Goal: Task Accomplishment & Management: Complete application form

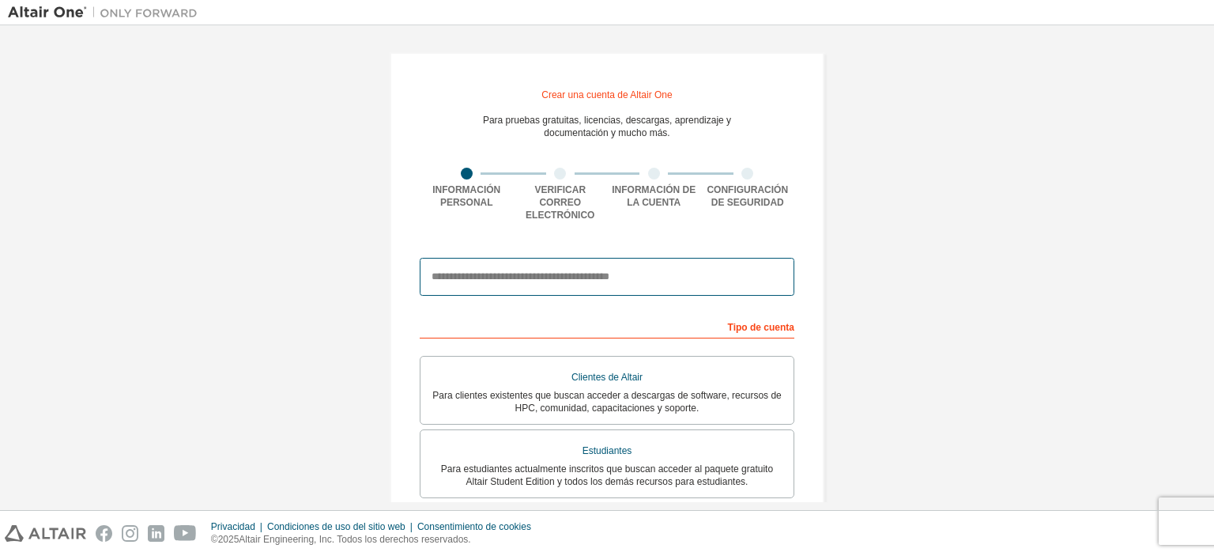
click at [553, 268] on input "email" at bounding box center [607, 277] width 375 height 38
type input "**********"
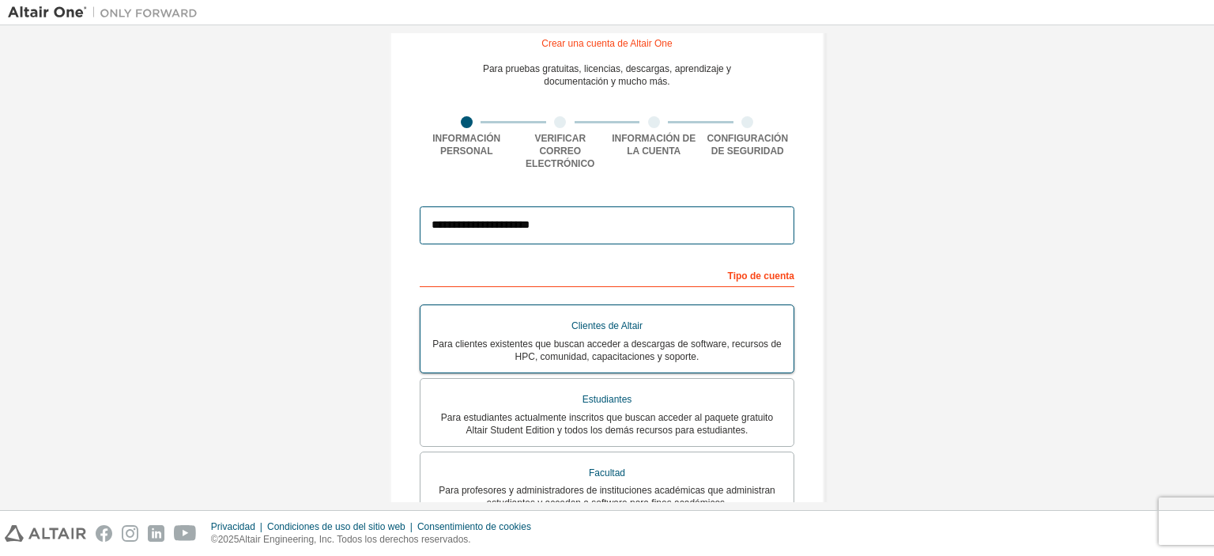
scroll to position [79, 0]
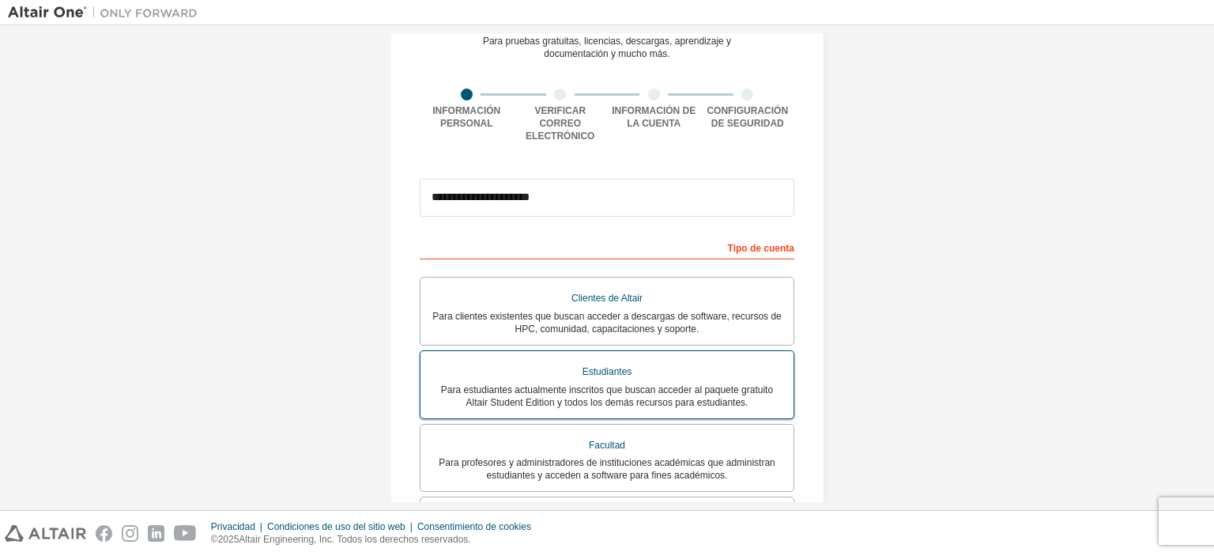
click at [598, 368] on div "Estudiantes" at bounding box center [607, 372] width 354 height 23
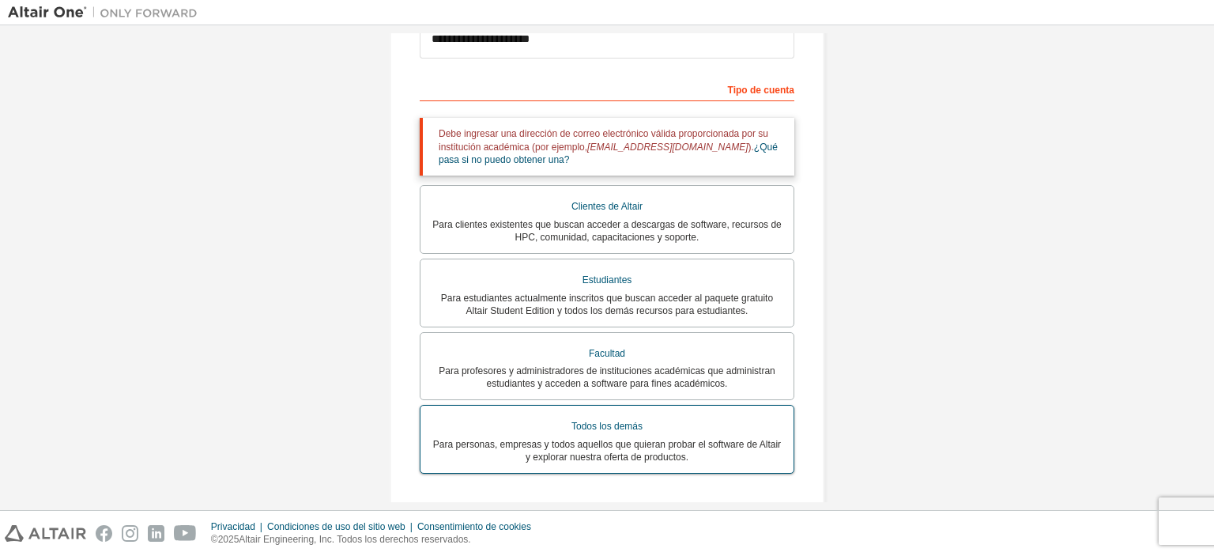
scroll to position [395, 0]
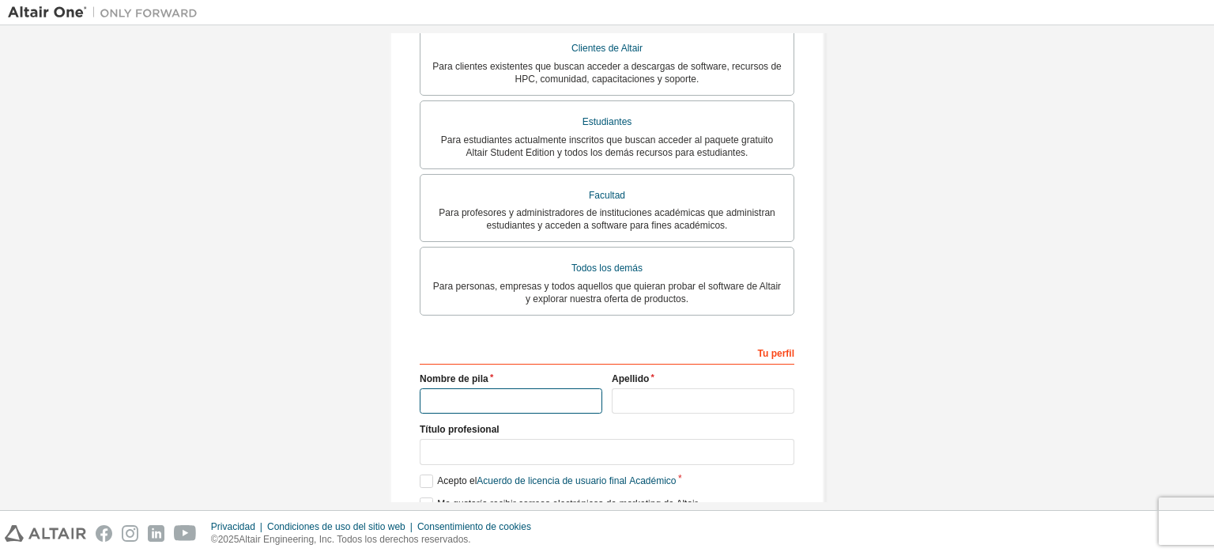
click at [528, 391] on input "text" at bounding box center [511, 401] width 183 height 26
type input "**********"
click at [705, 392] on input "text" at bounding box center [703, 401] width 183 height 26
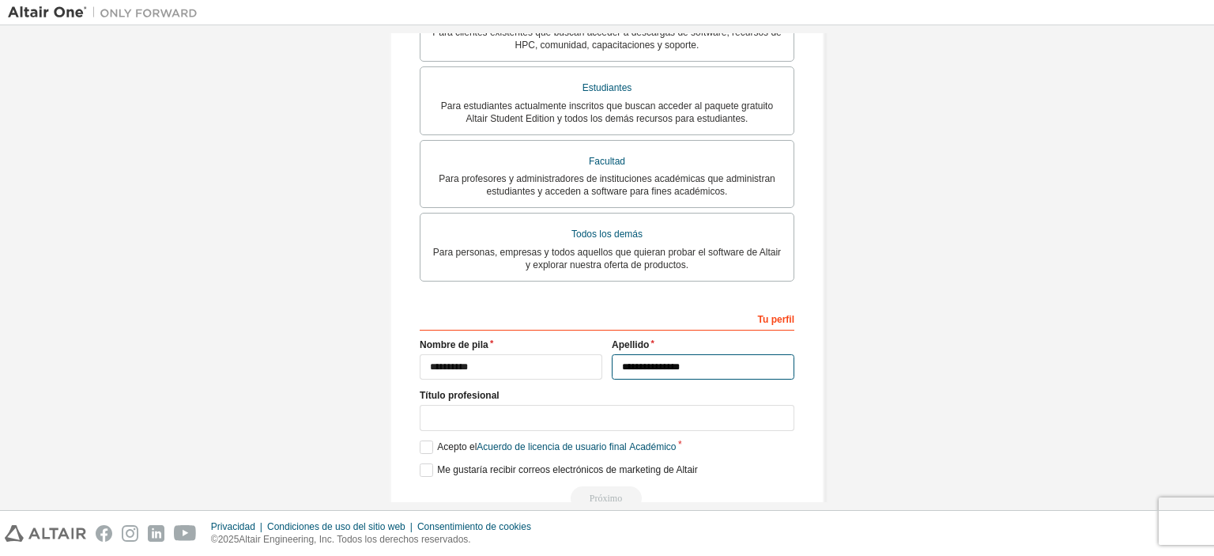
scroll to position [458, 0]
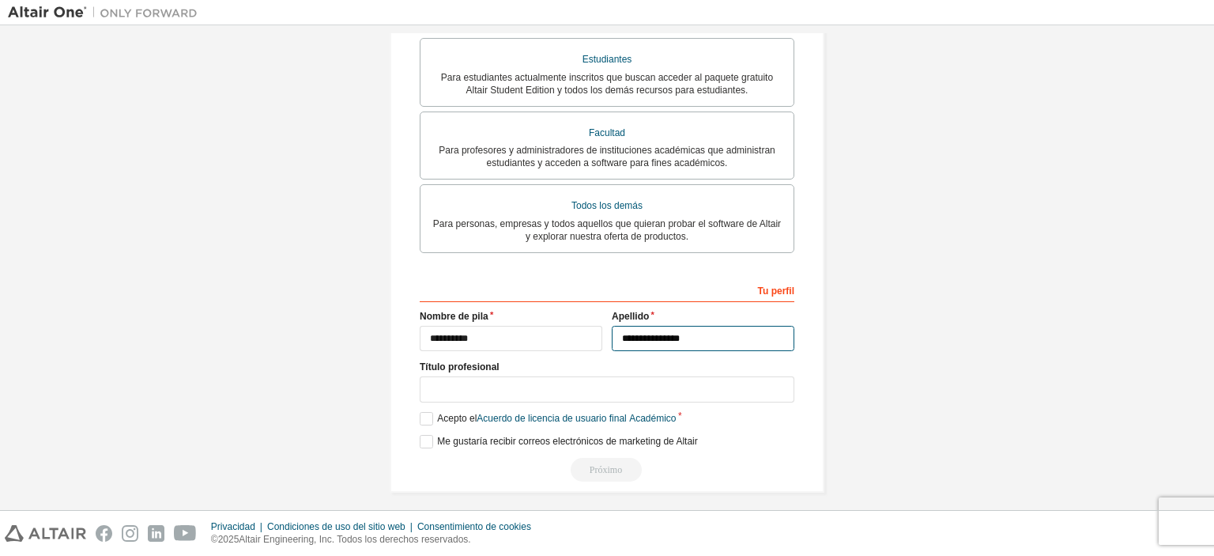
type input "**********"
click at [514, 376] on input "text" at bounding box center [607, 389] width 375 height 26
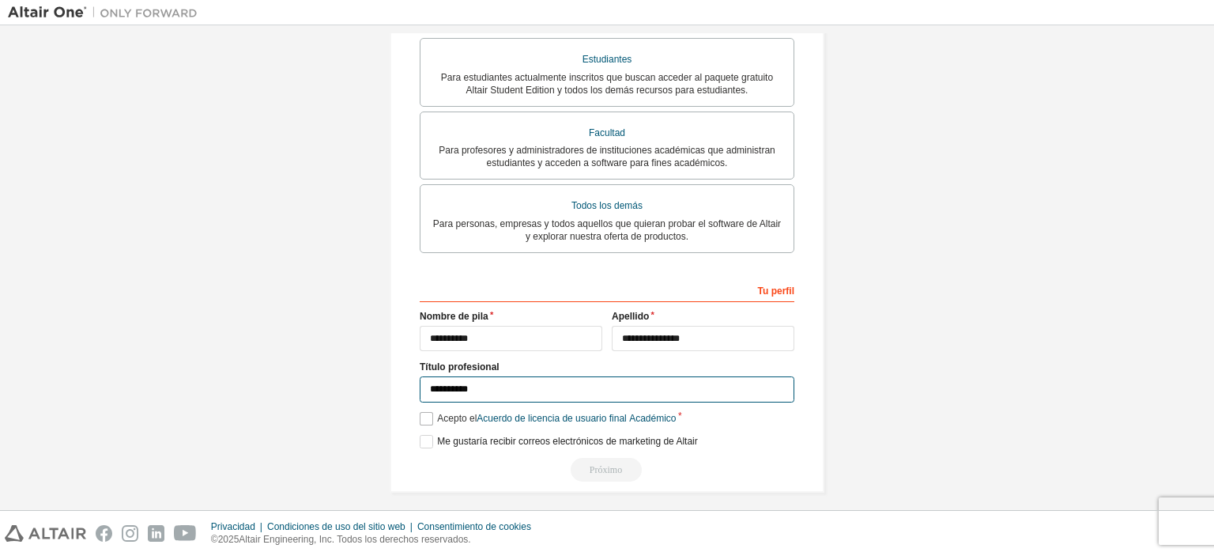
type input "**********"
click at [424, 416] on label "Acepto el Acuerdo de licencia de usuario final Académico" at bounding box center [548, 418] width 257 height 13
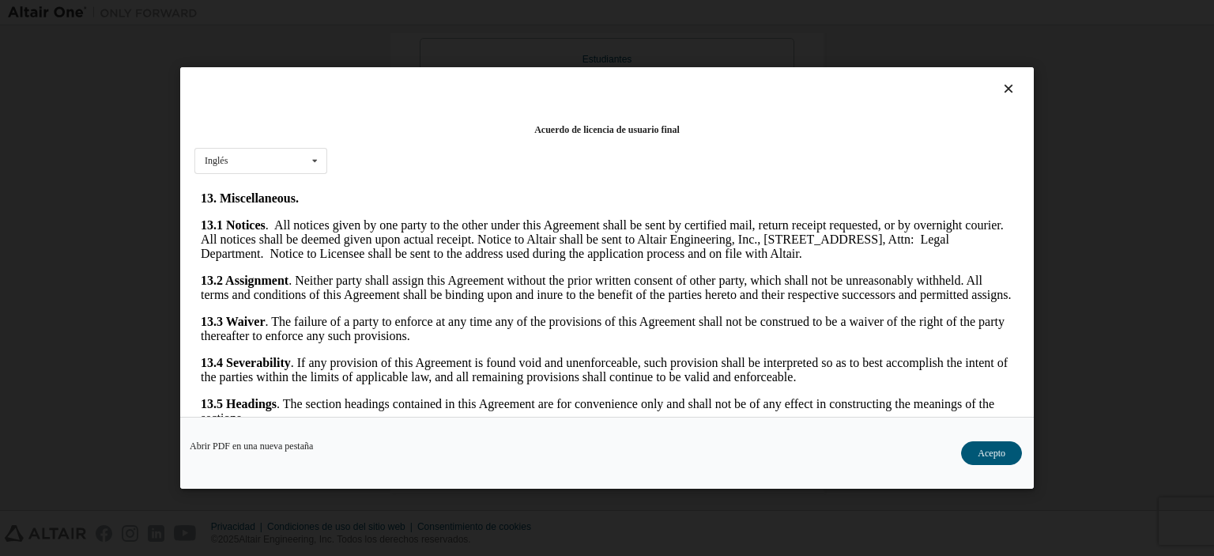
scroll to position [2650, 0]
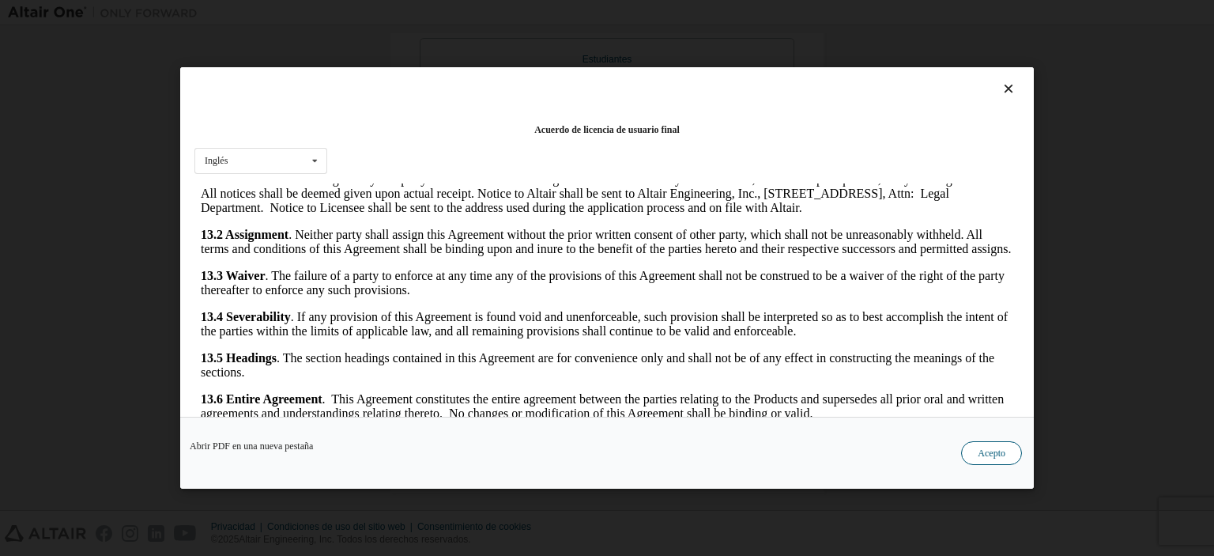
click at [986, 458] on font "Acepto" at bounding box center [992, 452] width 28 height 11
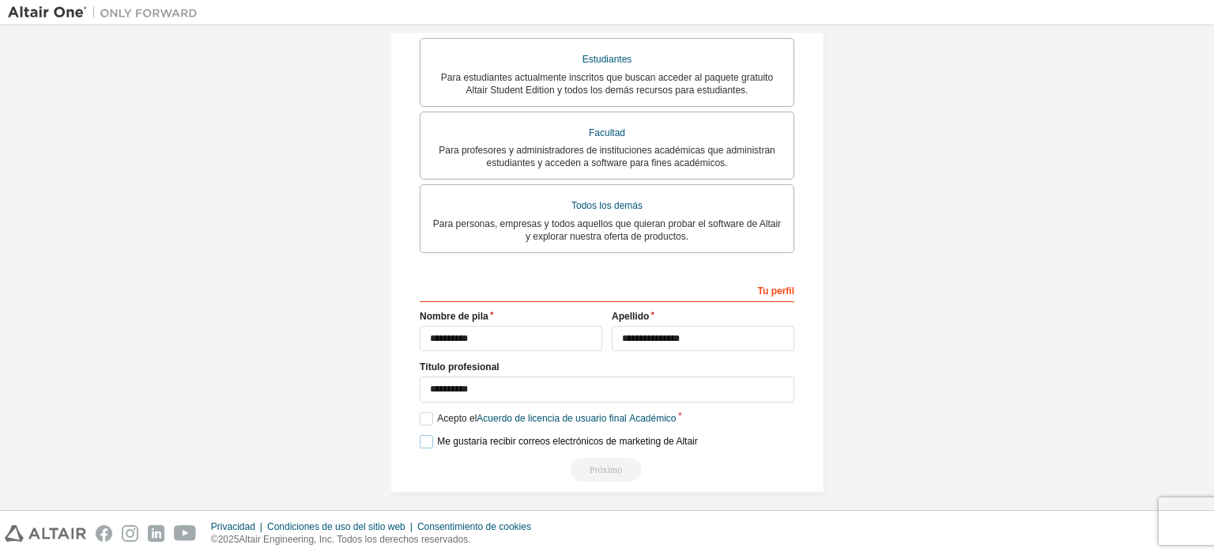
click at [428, 436] on label "Me gustaría recibir correos electrónicos de marketing de Altair" at bounding box center [559, 441] width 278 height 13
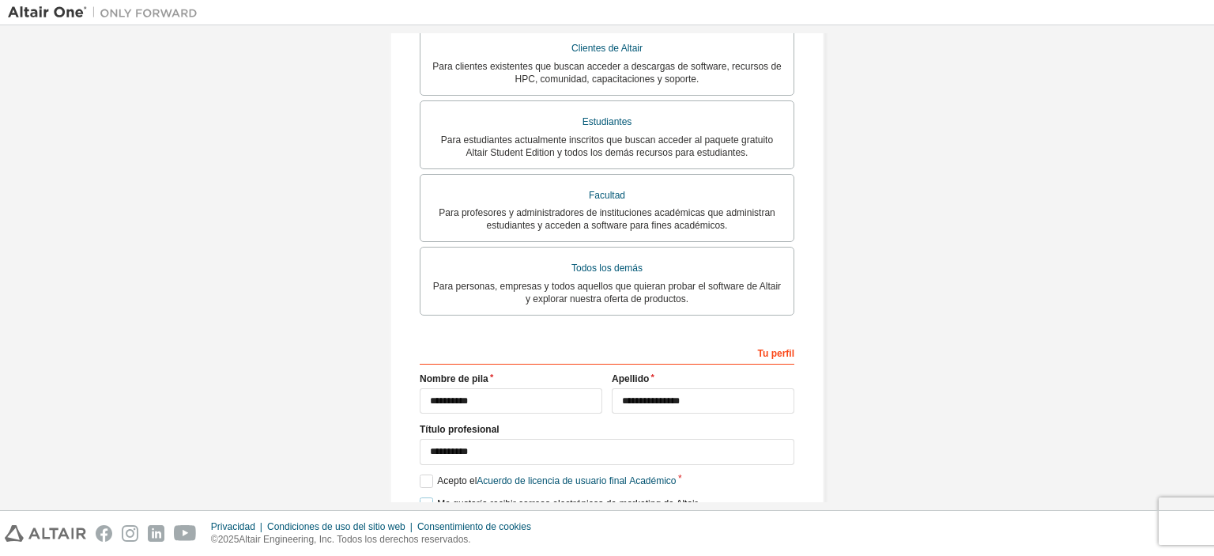
scroll to position [458, 0]
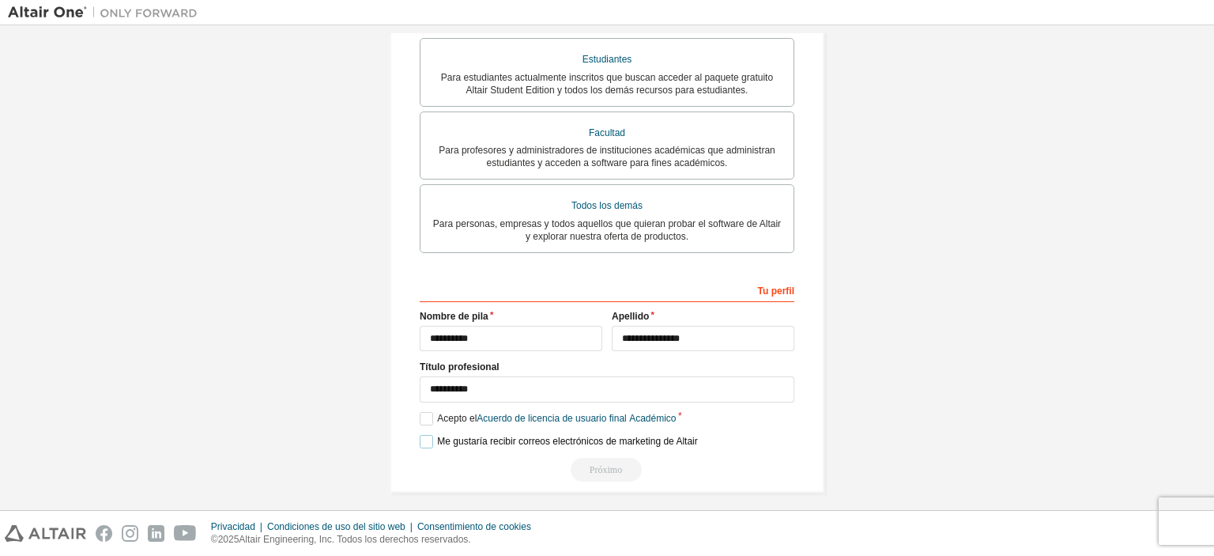
click at [426, 435] on label "Me gustaría recibir correos electrónicos de marketing de Altair" at bounding box center [559, 441] width 278 height 13
click at [662, 413] on font "Académico" at bounding box center [652, 418] width 47 height 11
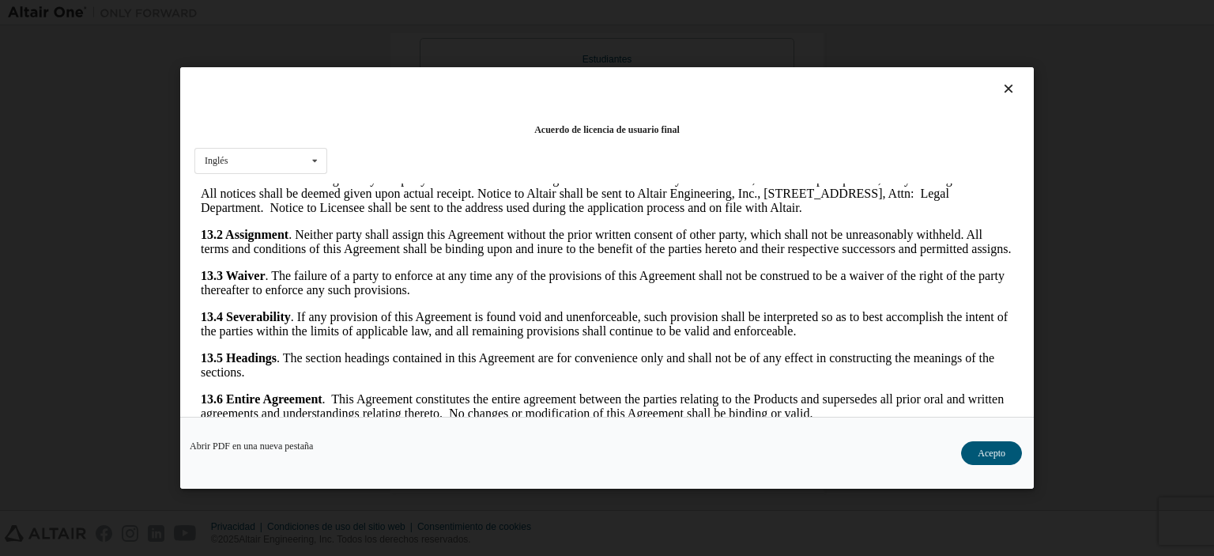
scroll to position [33, 0]
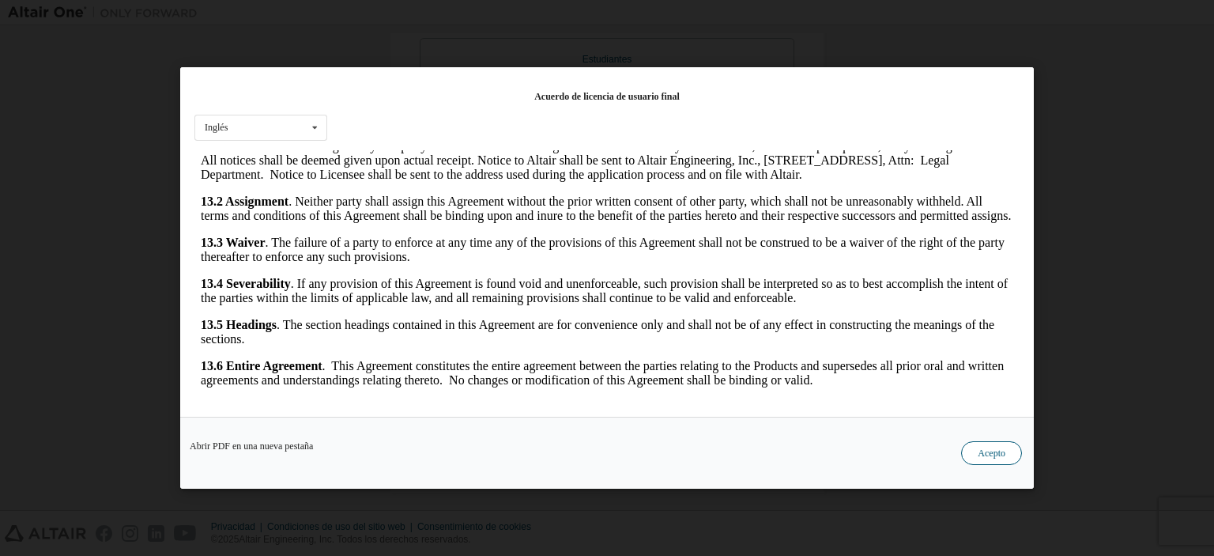
click at [979, 449] on font "Acepto" at bounding box center [992, 452] width 28 height 11
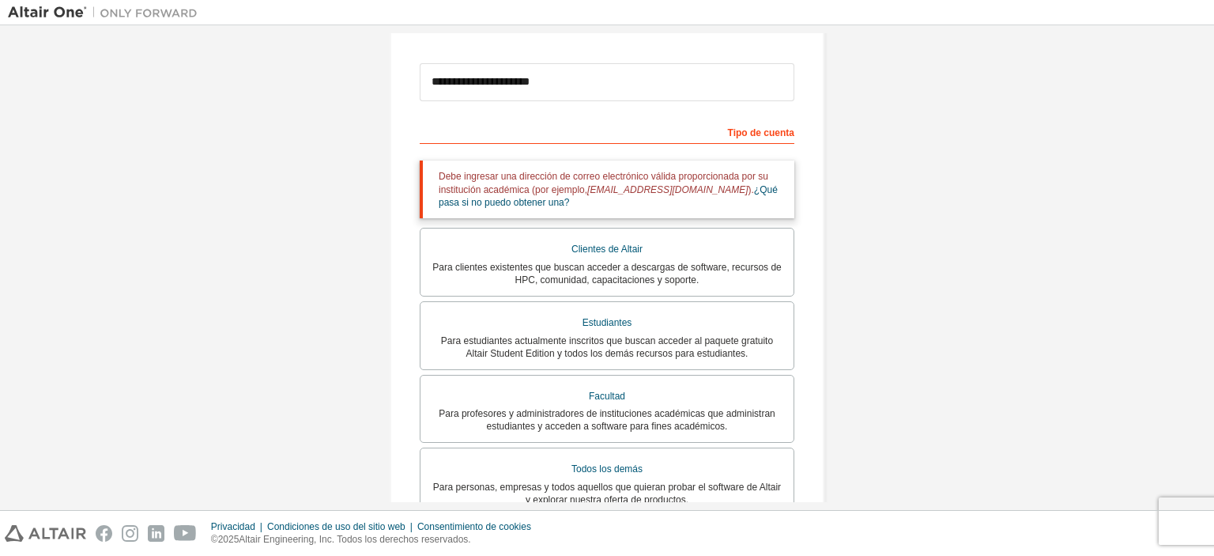
scroll to position [237, 0]
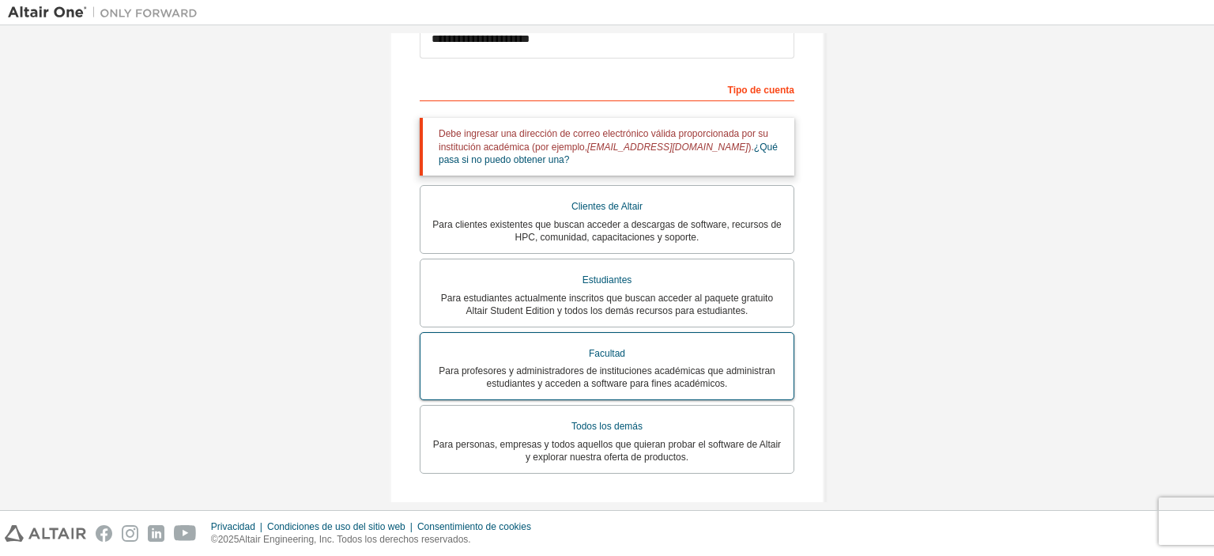
click at [632, 332] on label "Facultad Para profesores y administradores de instituciones académicas que admi…" at bounding box center [607, 366] width 375 height 69
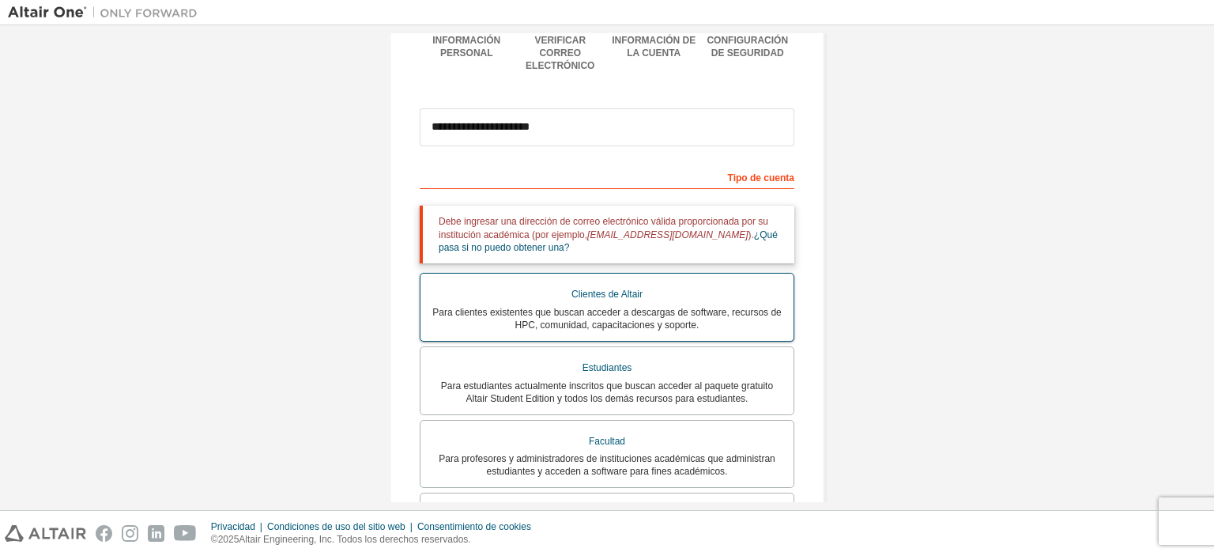
scroll to position [142, 0]
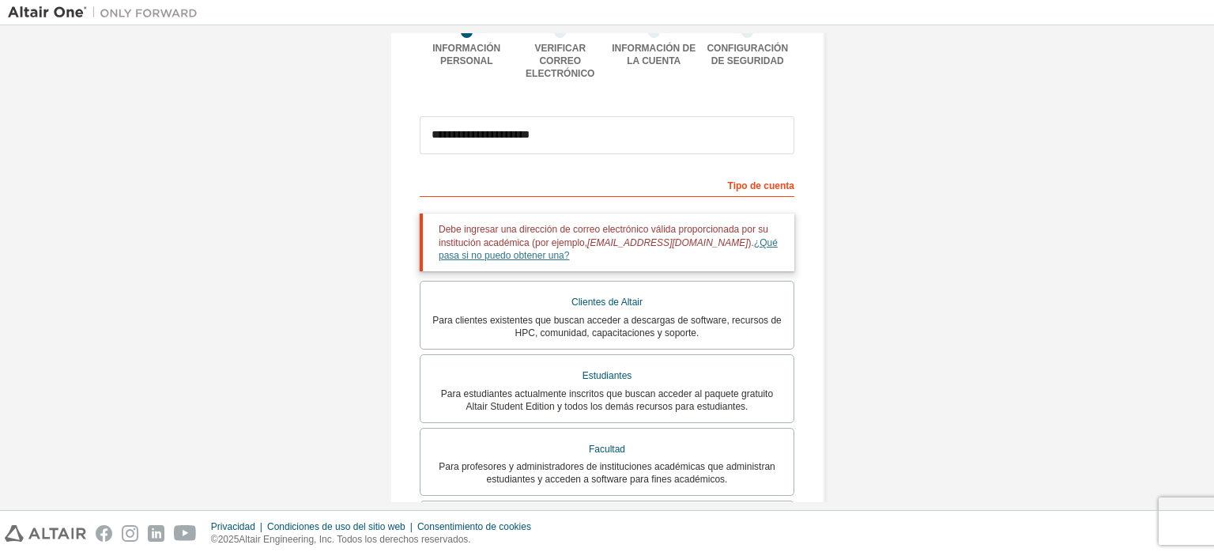
click at [727, 237] on font "¿Qué pasa si no puedo obtener una?" at bounding box center [608, 249] width 339 height 24
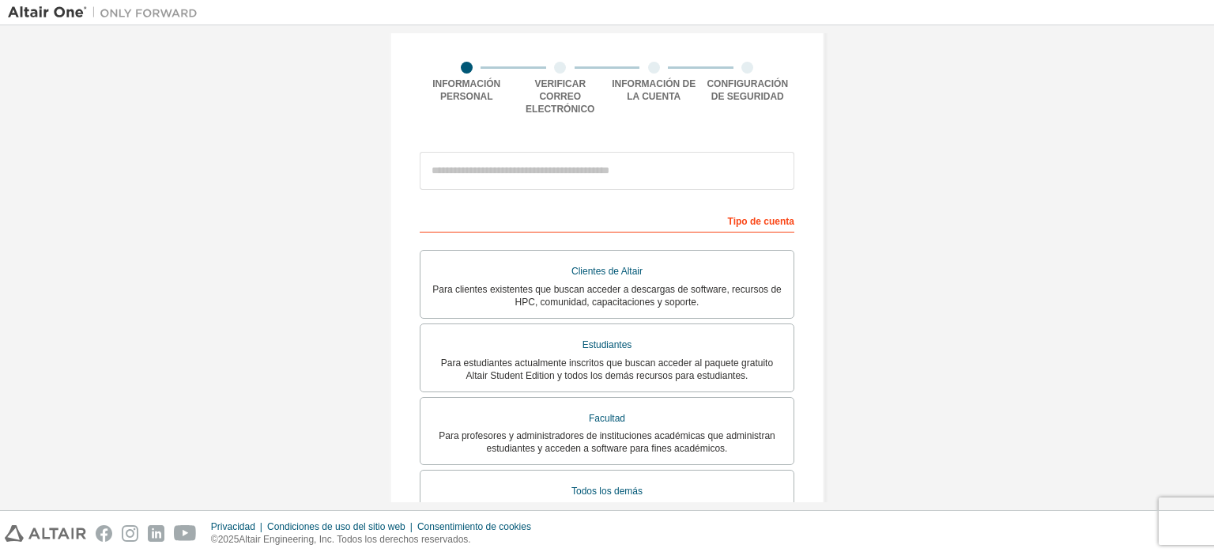
scroll to position [79, 0]
